Goal: Find specific page/section: Find specific page/section

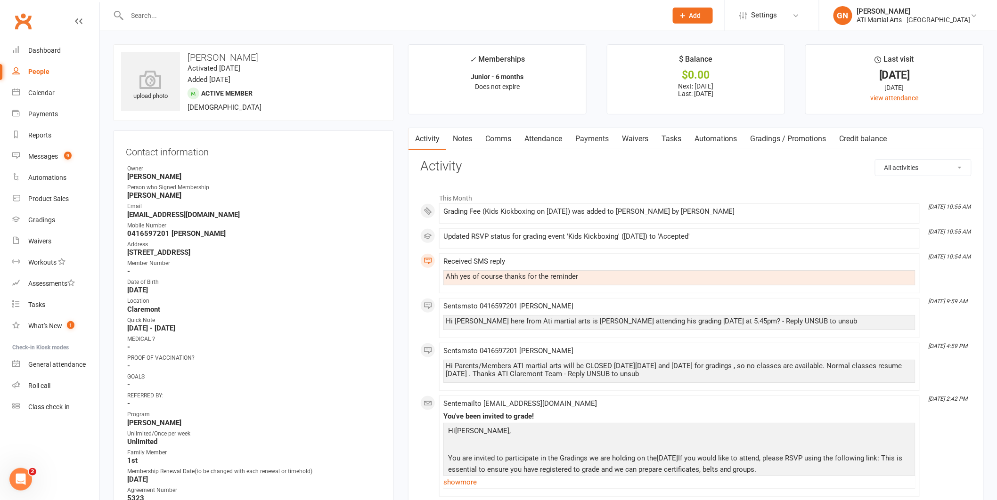
click at [164, 16] on input "text" at bounding box center [392, 15] width 536 height 13
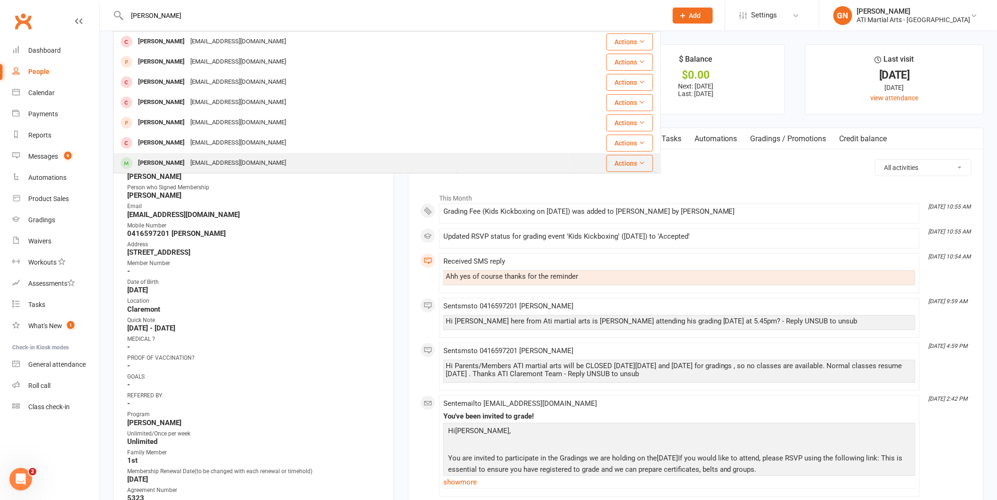
type input "[PERSON_NAME]"
click at [153, 163] on div "[PERSON_NAME]" at bounding box center [161, 163] width 52 height 14
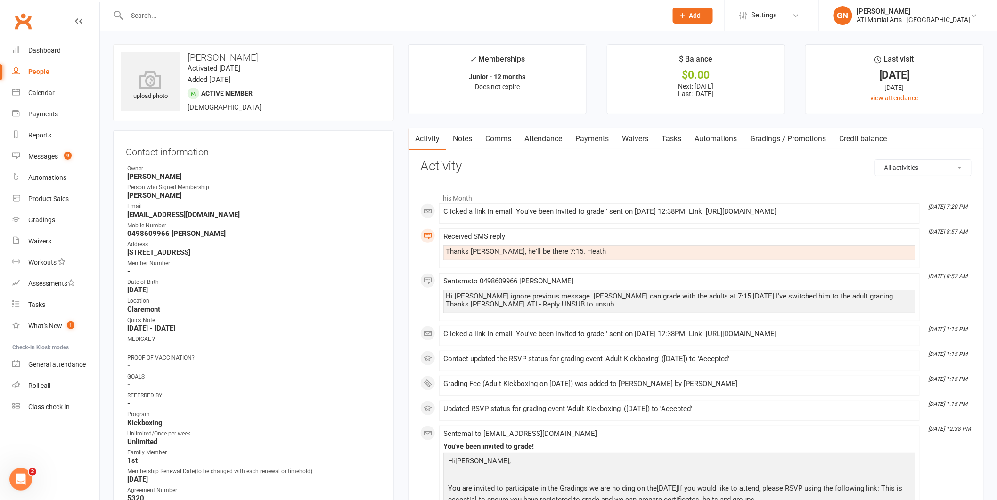
click at [600, 139] on link "Payments" at bounding box center [591, 139] width 47 height 22
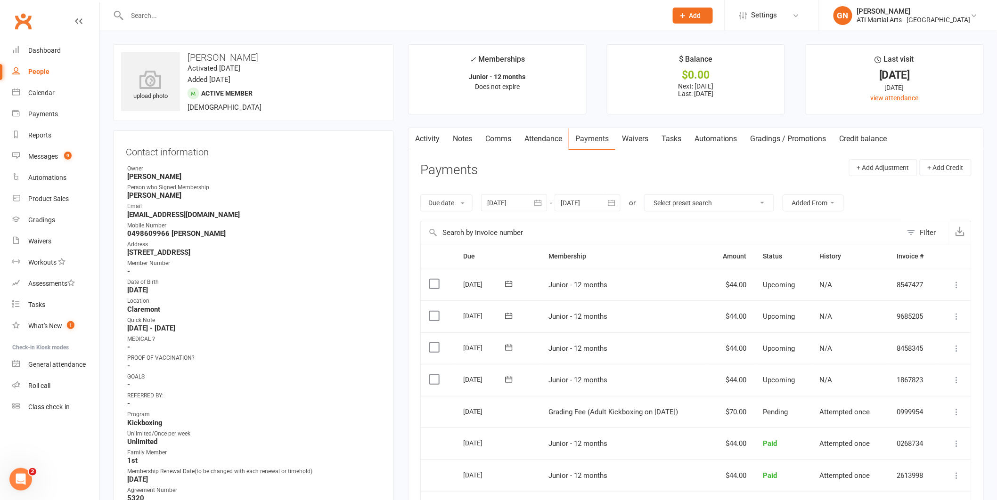
click at [141, 12] on input "text" at bounding box center [392, 15] width 536 height 13
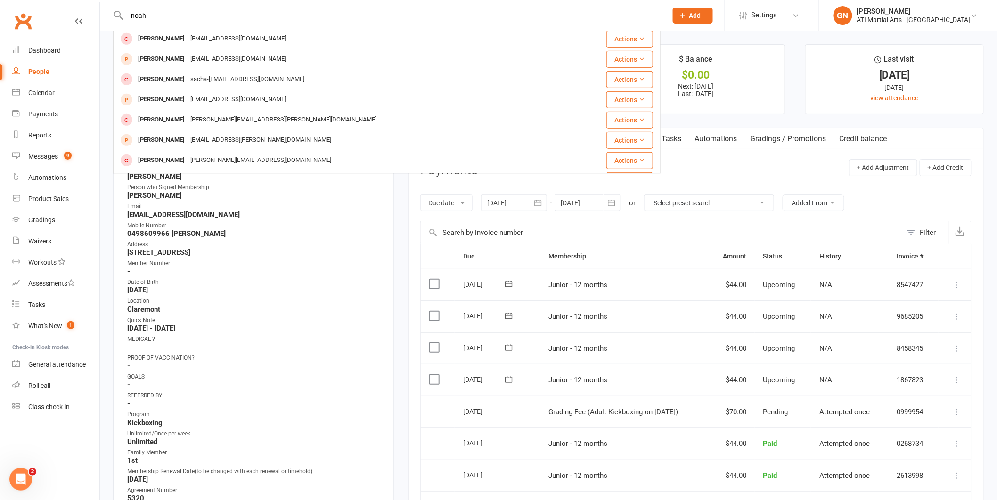
scroll to position [264, 0]
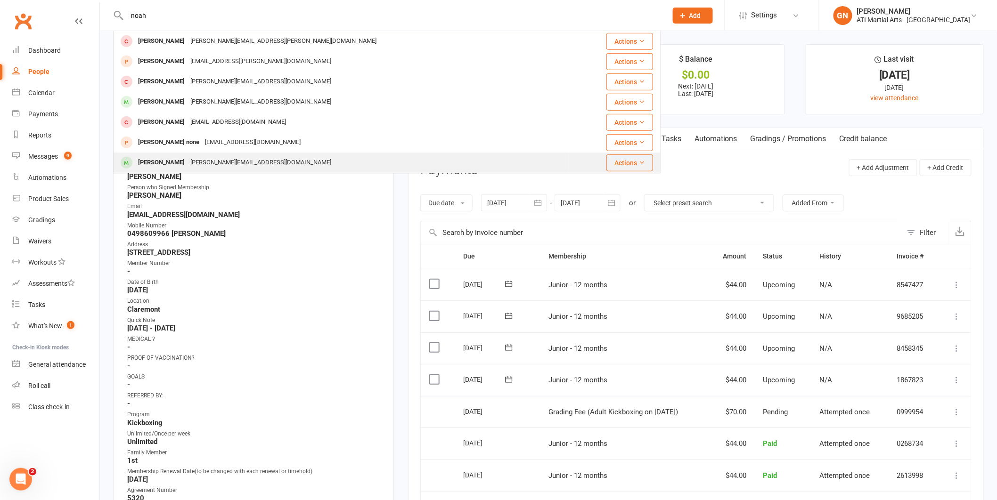
type input "noah"
click at [175, 162] on div "[PERSON_NAME]" at bounding box center [161, 163] width 52 height 14
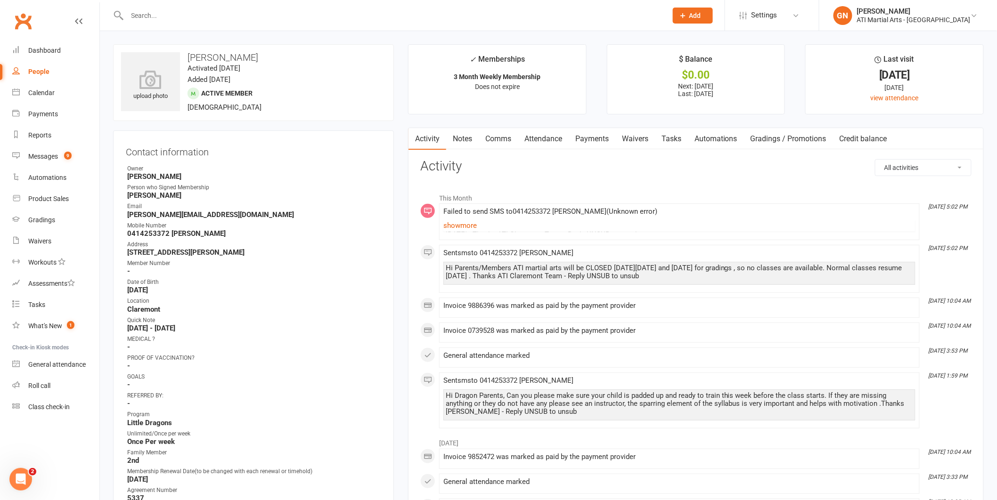
click at [590, 141] on link "Payments" at bounding box center [591, 139] width 47 height 22
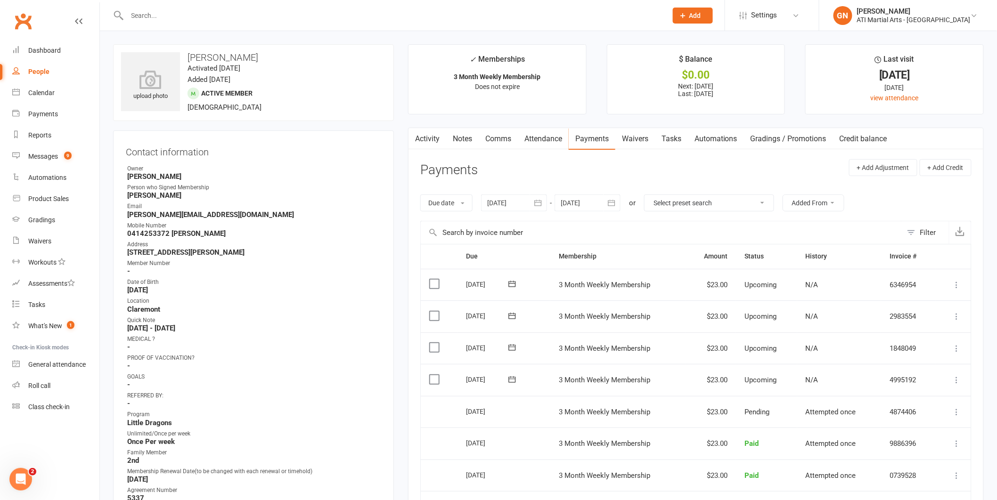
click at [157, 18] on input "text" at bounding box center [392, 15] width 536 height 13
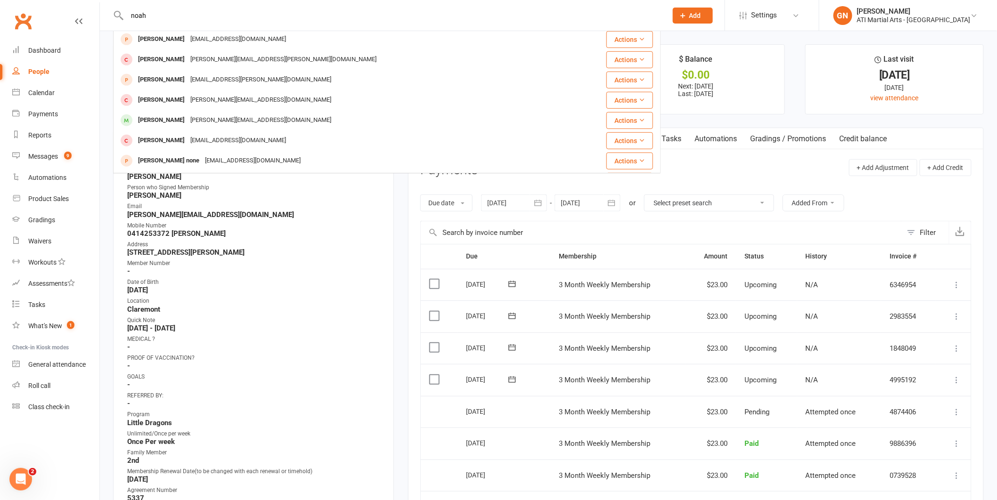
scroll to position [264, 0]
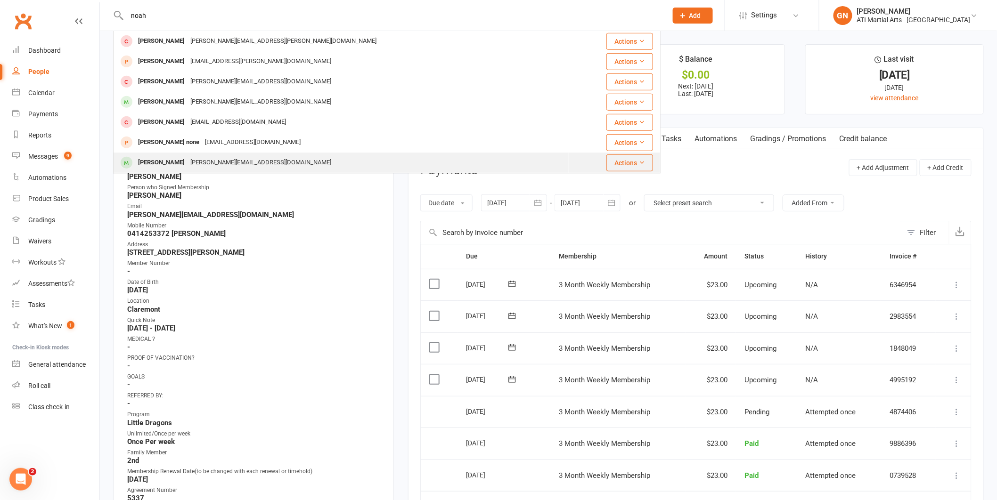
type input "noah"
click at [166, 158] on div "[PERSON_NAME]" at bounding box center [161, 163] width 52 height 14
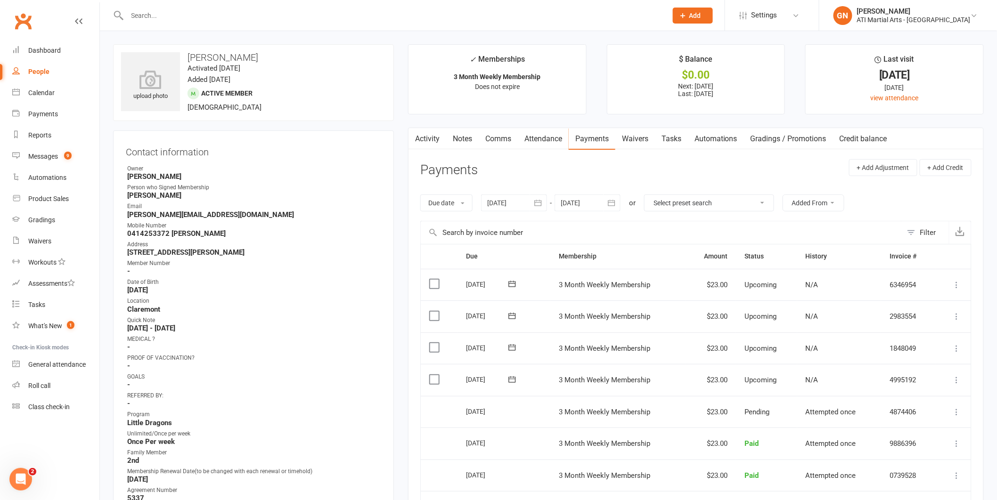
click at [147, 17] on input "text" at bounding box center [392, 15] width 536 height 13
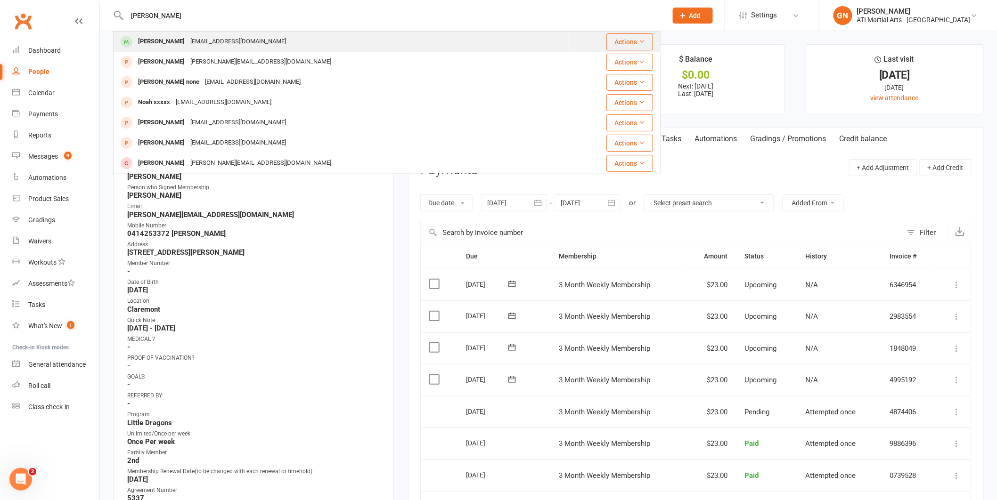
type input "[PERSON_NAME]"
click at [154, 41] on div "[PERSON_NAME]" at bounding box center [161, 42] width 52 height 14
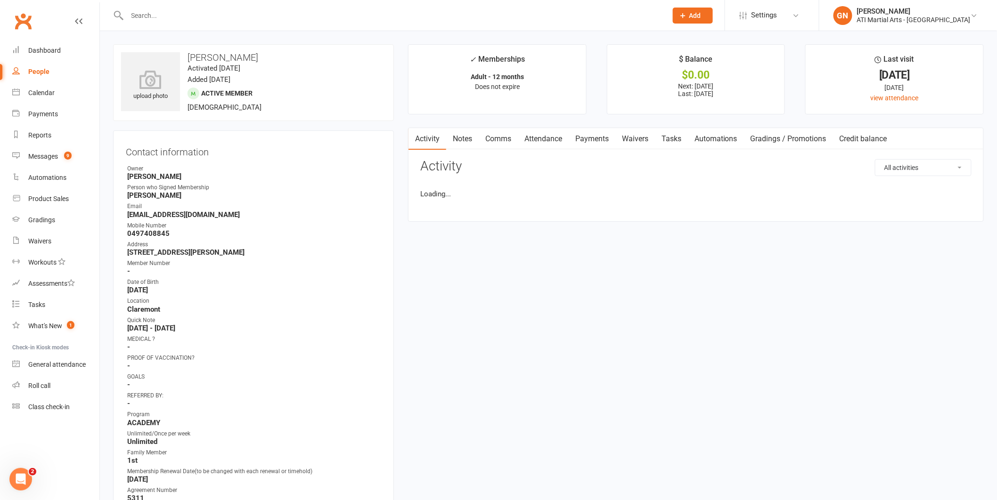
click at [589, 138] on link "Payments" at bounding box center [591, 139] width 47 height 22
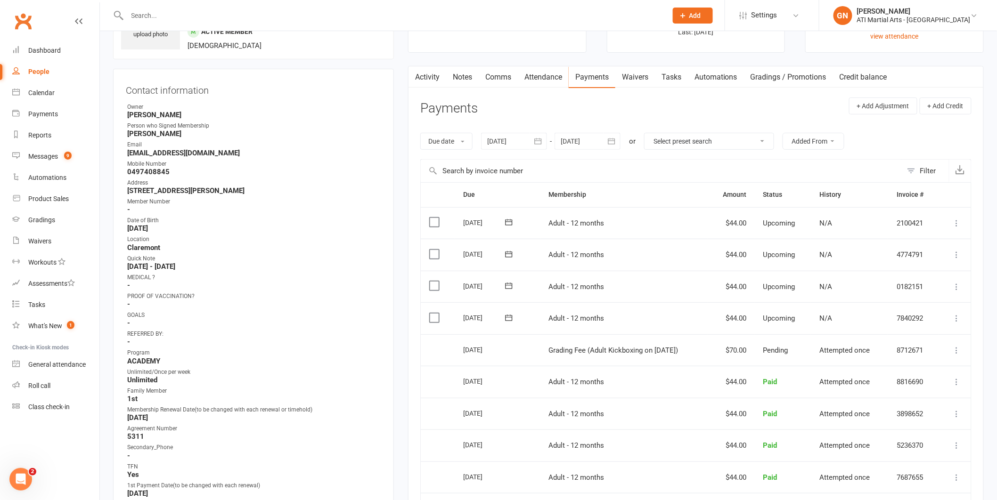
scroll to position [65, 0]
